Goal: Task Accomplishment & Management: Manage account settings

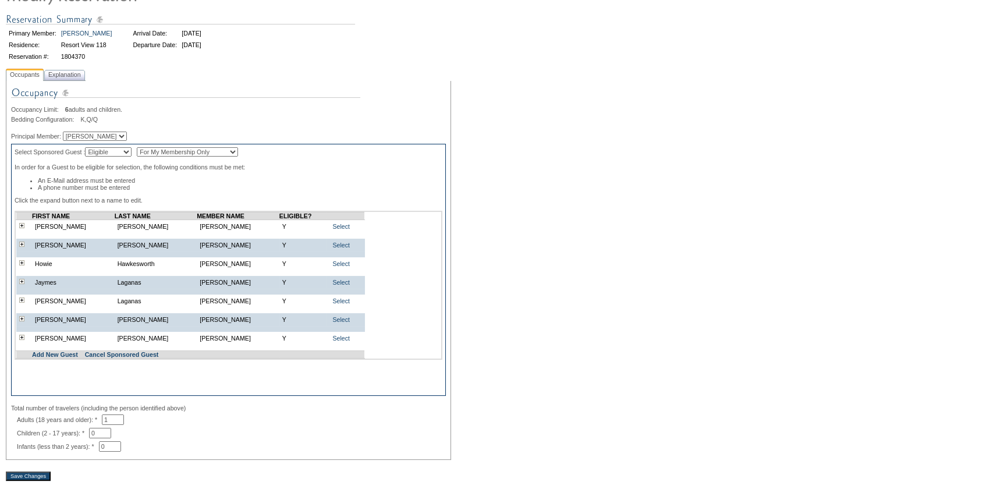
scroll to position [105, 0]
click at [332, 229] on link "Select" at bounding box center [340, 225] width 17 height 7
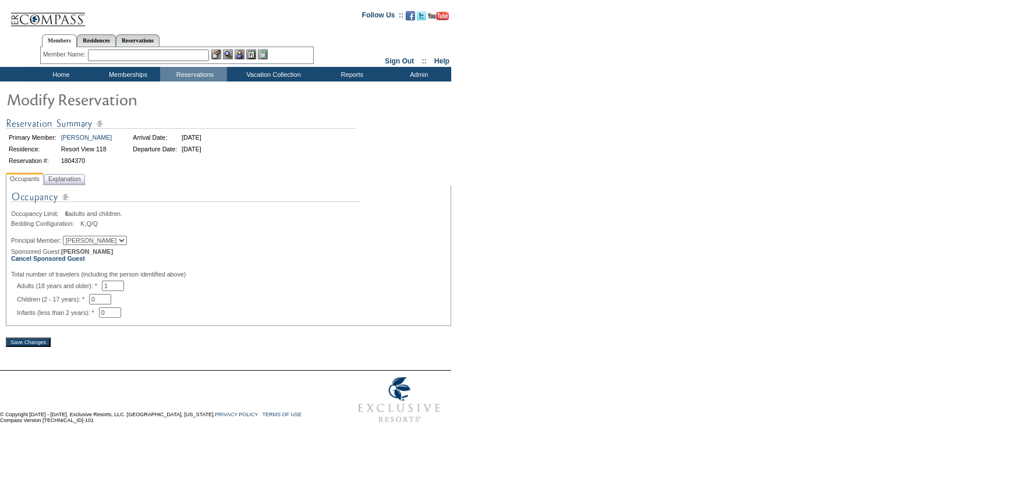
drag, startPoint x: 132, startPoint y: 287, endPoint x: 88, endPoint y: 283, distance: 43.8
click at [88, 283] on div "Adults (18 years and older): * 1 * *" at bounding box center [231, 286] width 429 height 10
type input "2"
click at [41, 345] on input "Save Changes" at bounding box center [28, 342] width 45 height 9
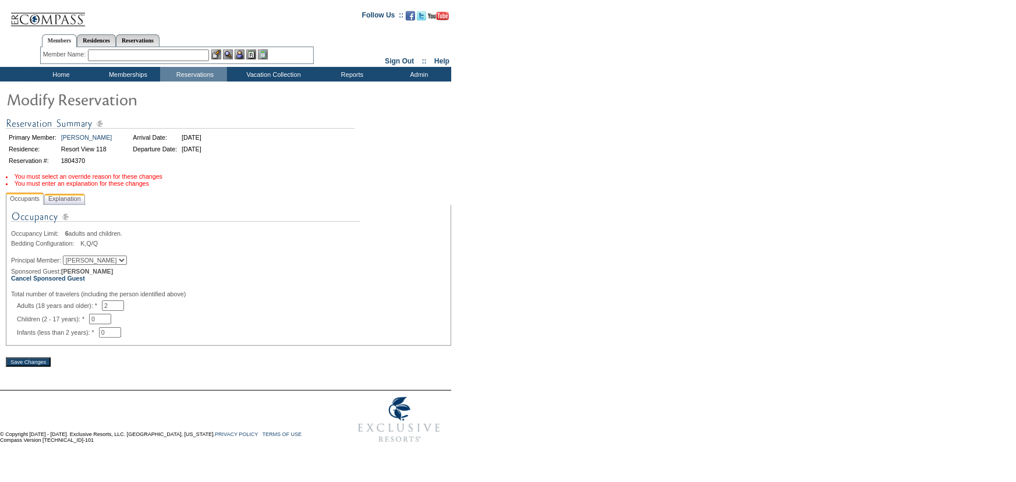
click at [74, 201] on span "Explanation" at bounding box center [64, 199] width 37 height 12
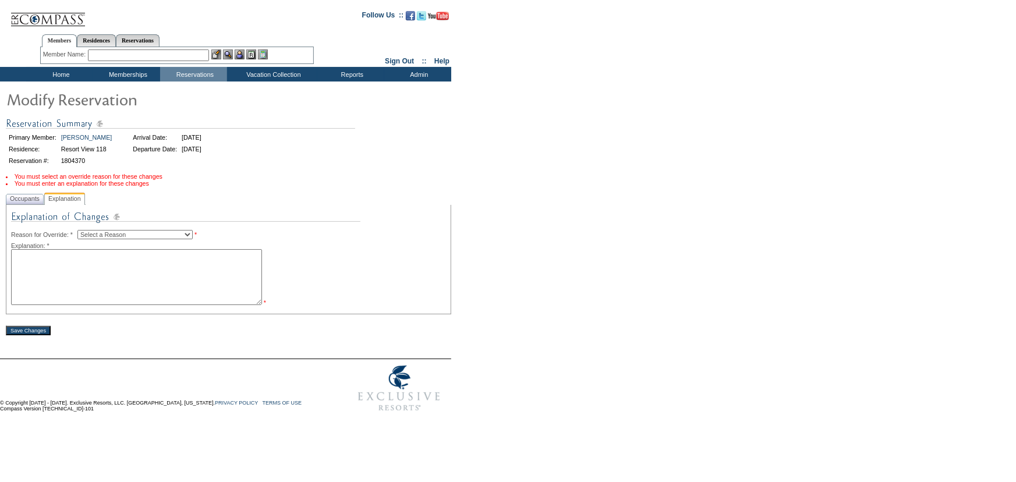
click at [154, 235] on select "Select a Reason Creating Continuous Stay Days Rebooked After Cancellation Editi…" at bounding box center [134, 234] width 115 height 9
select select "1045"
click at [87, 231] on select "Select a Reason Creating Continuous Stay Days Rebooked After Cancellation Editi…" at bounding box center [134, 234] width 115 height 9
click at [157, 285] on textarea at bounding box center [136, 277] width 251 height 56
type textarea "[PERSON_NAME]"
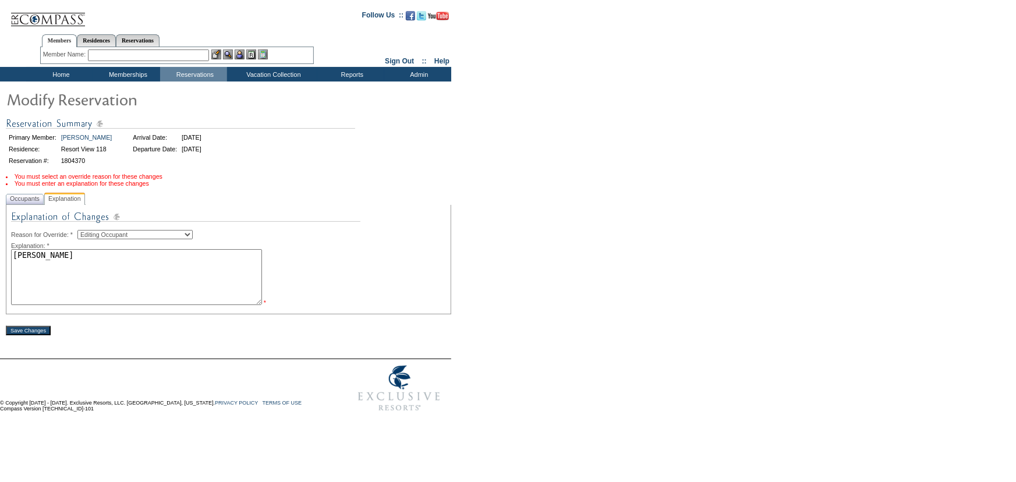
click at [38, 335] on input "Save Changes" at bounding box center [28, 330] width 45 height 9
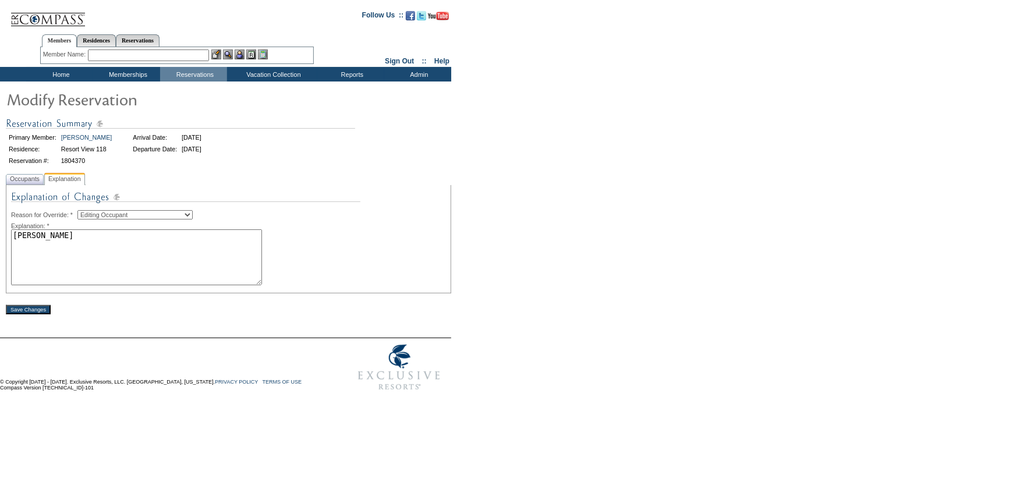
click at [42, 314] on input "Save Changes" at bounding box center [28, 309] width 45 height 9
